Goal: Task Accomplishment & Management: Use online tool/utility

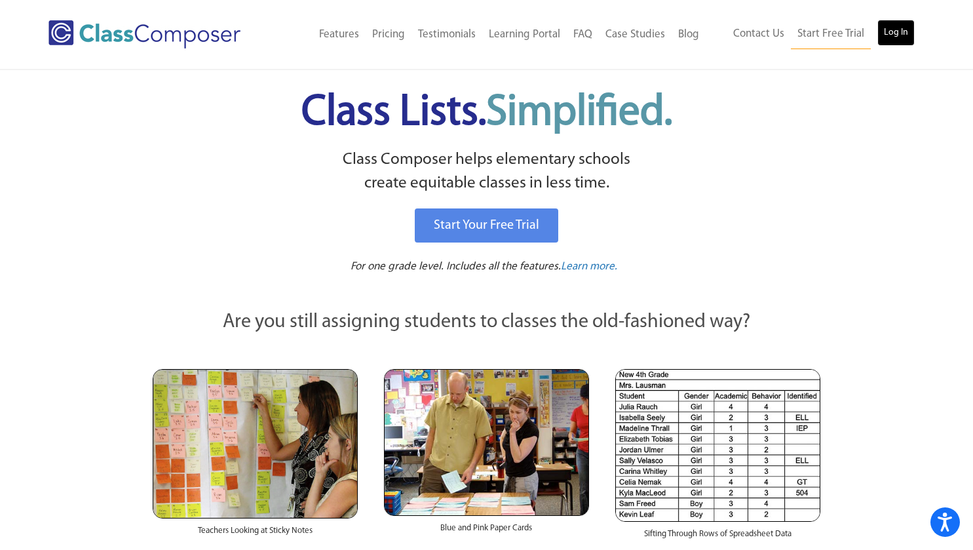
click at [893, 31] on link "Log In" at bounding box center [895, 33] width 37 height 26
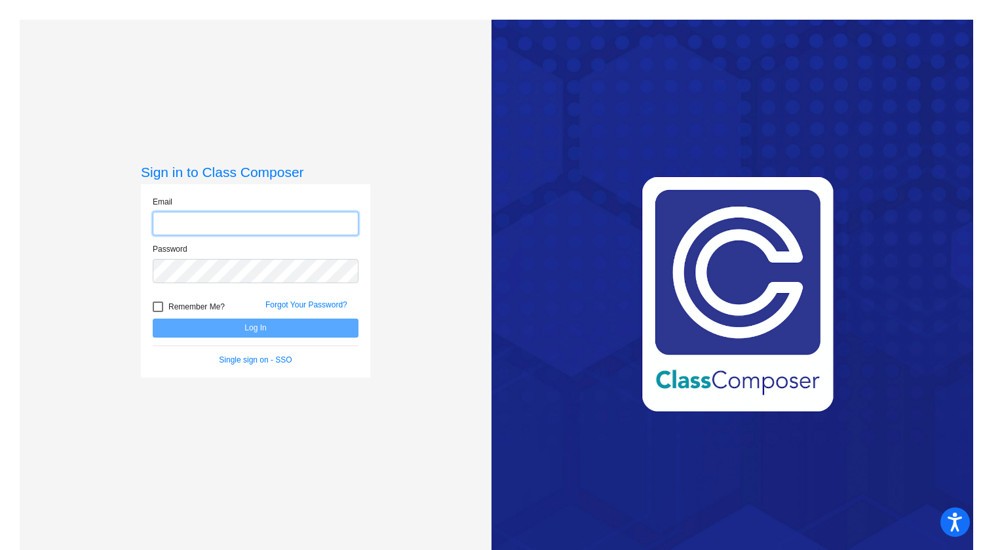
type input "[EMAIL_ADDRESS][DOMAIN_NAME]"
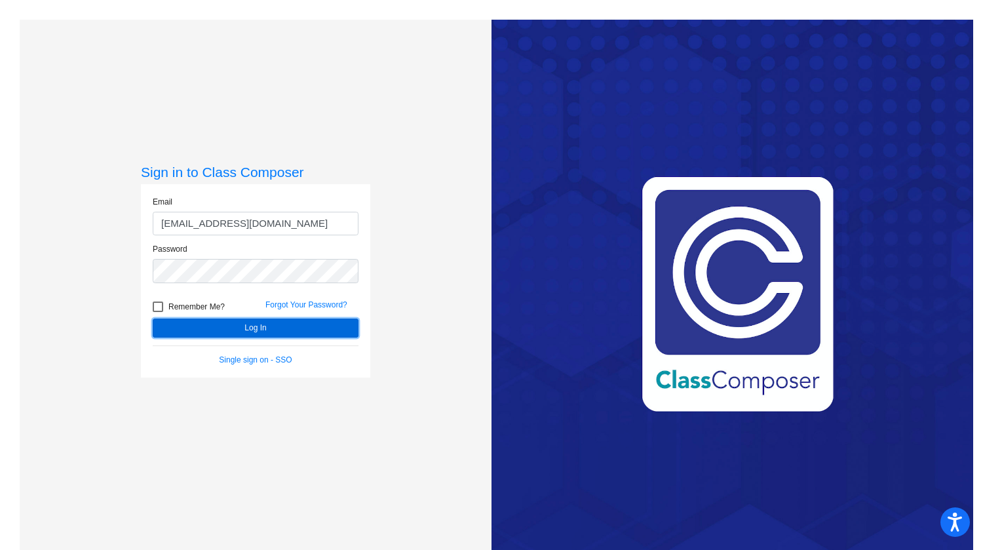
click at [271, 328] on button "Log In" at bounding box center [256, 327] width 206 height 19
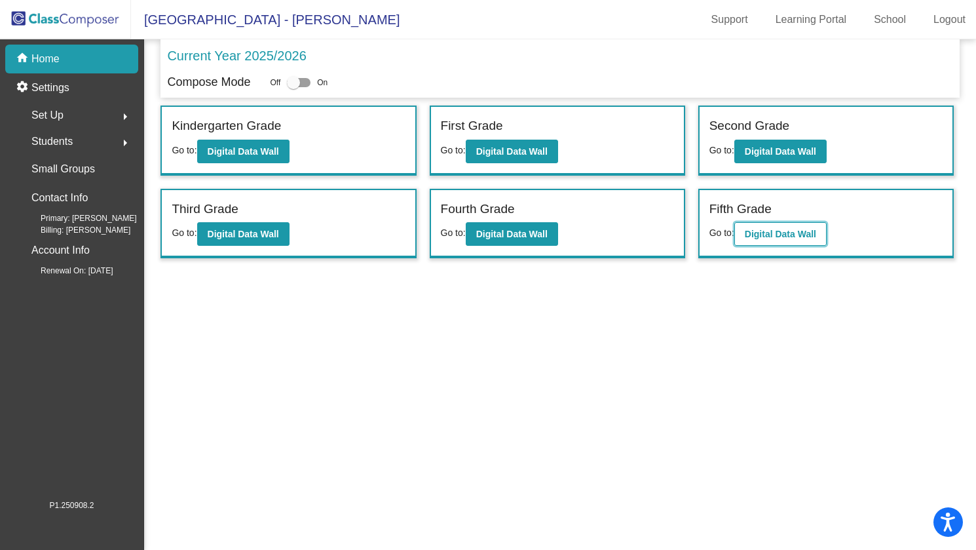
click at [765, 234] on b "Digital Data Wall" at bounding box center [780, 234] width 71 height 10
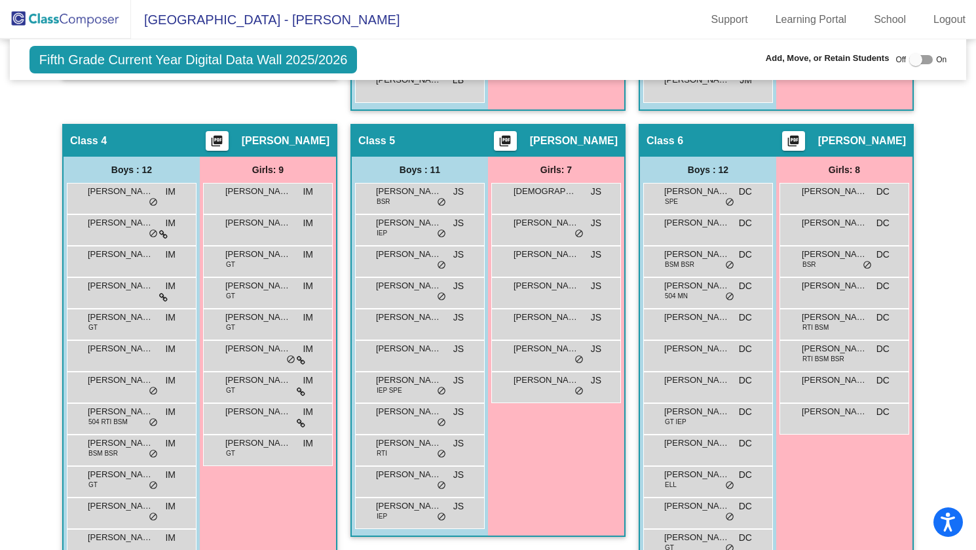
scroll to position [758, 0]
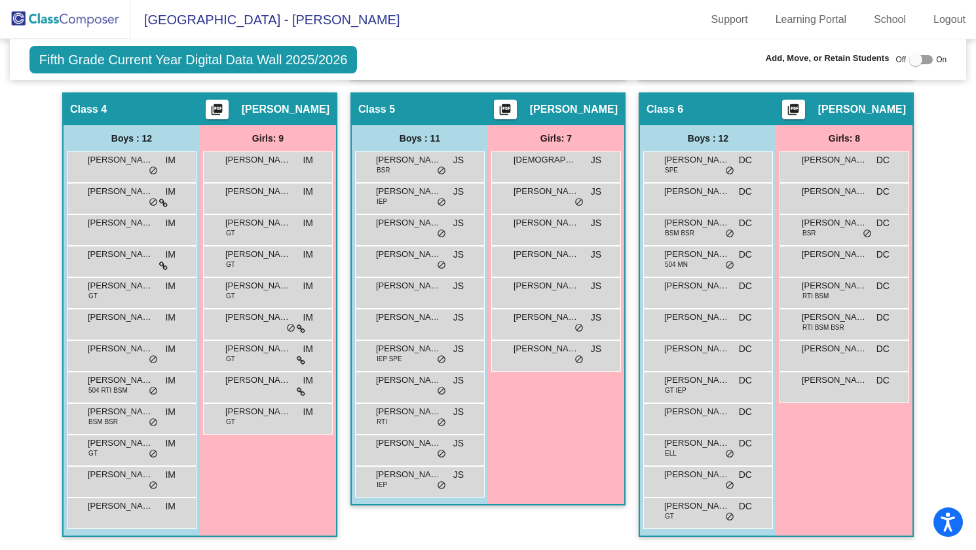
click at [322, 20] on span "[GEOGRAPHIC_DATA] - [PERSON_NAME]" at bounding box center [265, 19] width 269 height 21
click at [113, 24] on img at bounding box center [65, 19] width 131 height 39
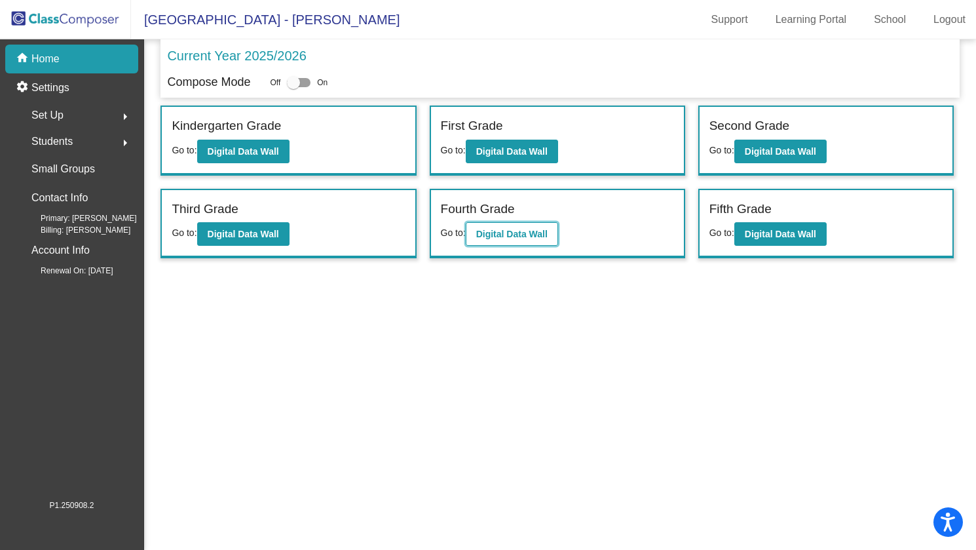
click at [494, 231] on b "Digital Data Wall" at bounding box center [511, 234] width 71 height 10
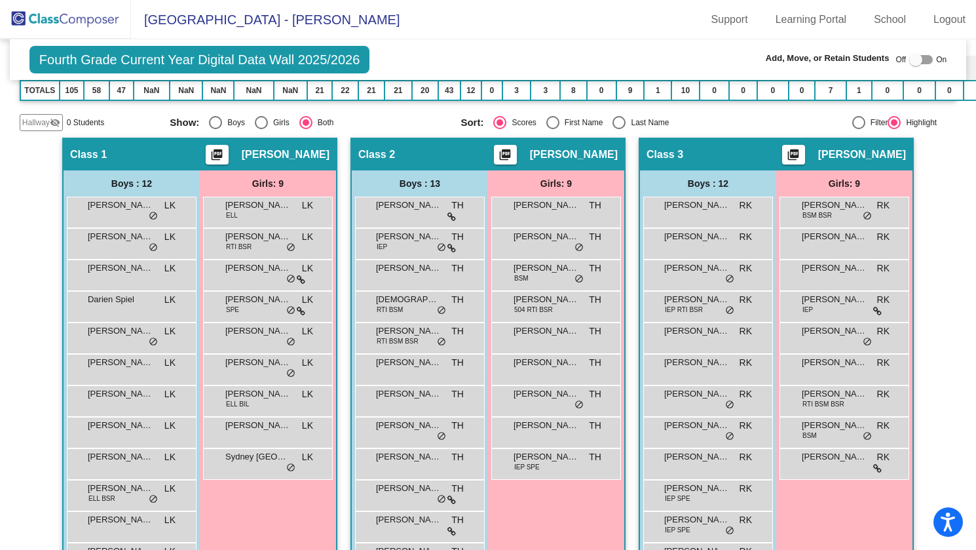
scroll to position [272, 0]
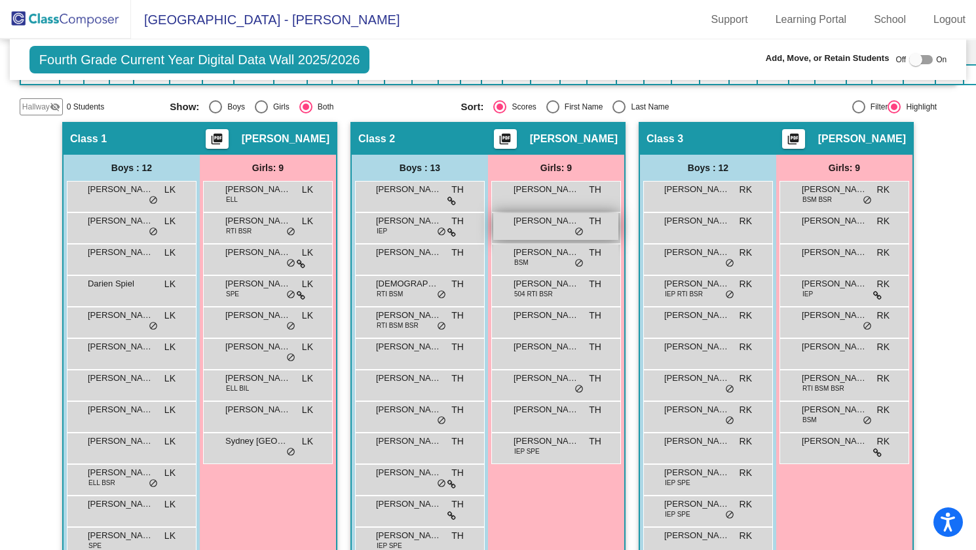
click at [567, 224] on span "Alexandra Owais" at bounding box center [547, 220] width 66 height 13
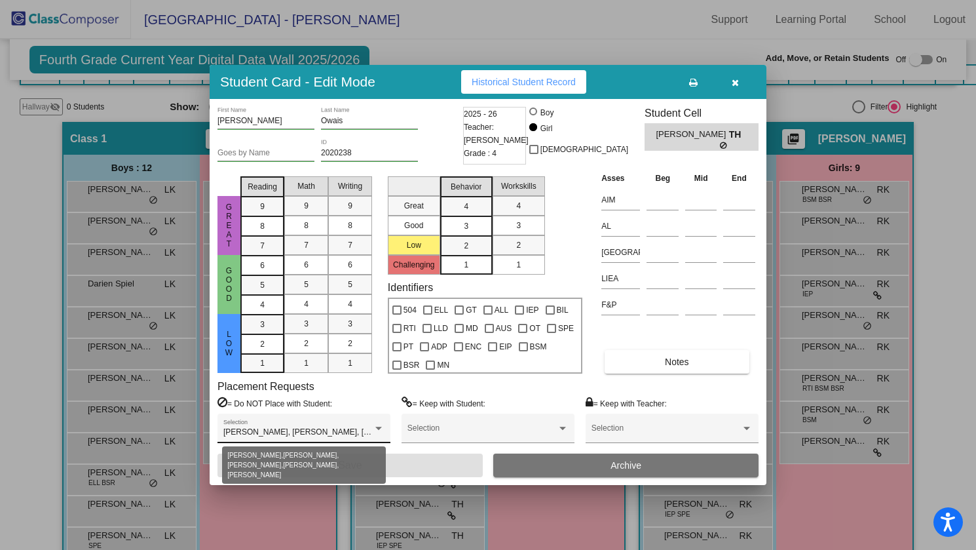
click at [378, 424] on div at bounding box center [379, 428] width 12 height 9
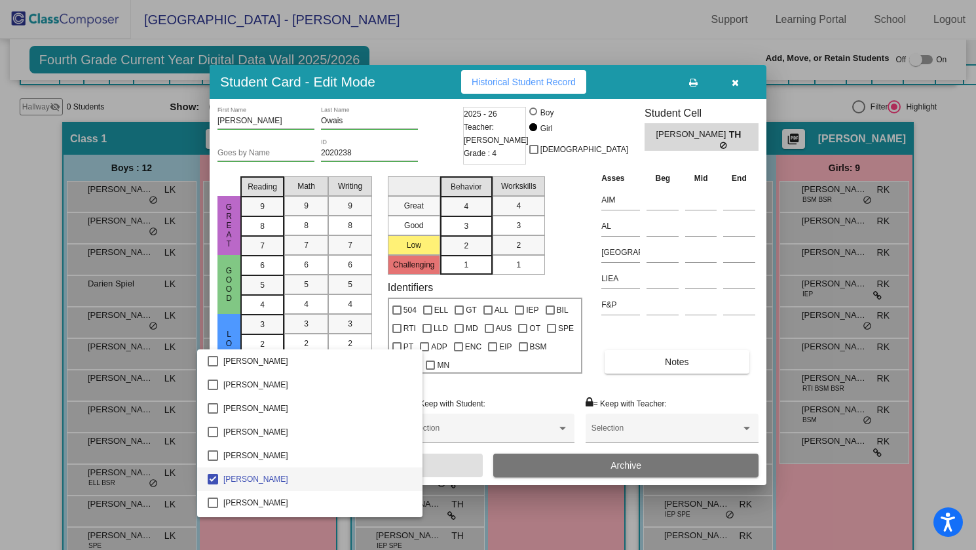
scroll to position [46, 0]
click at [441, 384] on div at bounding box center [488, 275] width 976 height 550
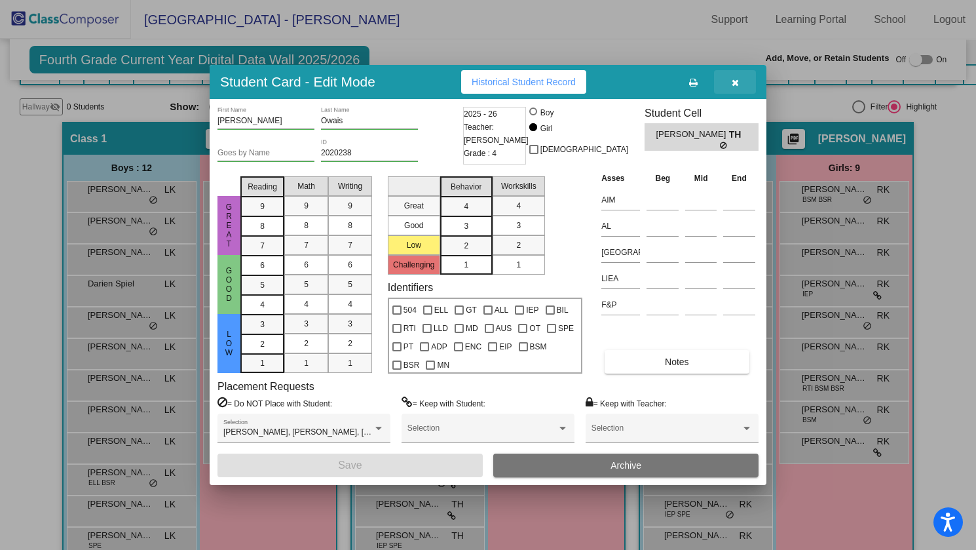
click at [734, 81] on icon "button" at bounding box center [735, 82] width 7 height 9
